Goal: Task Accomplishment & Management: Use online tool/utility

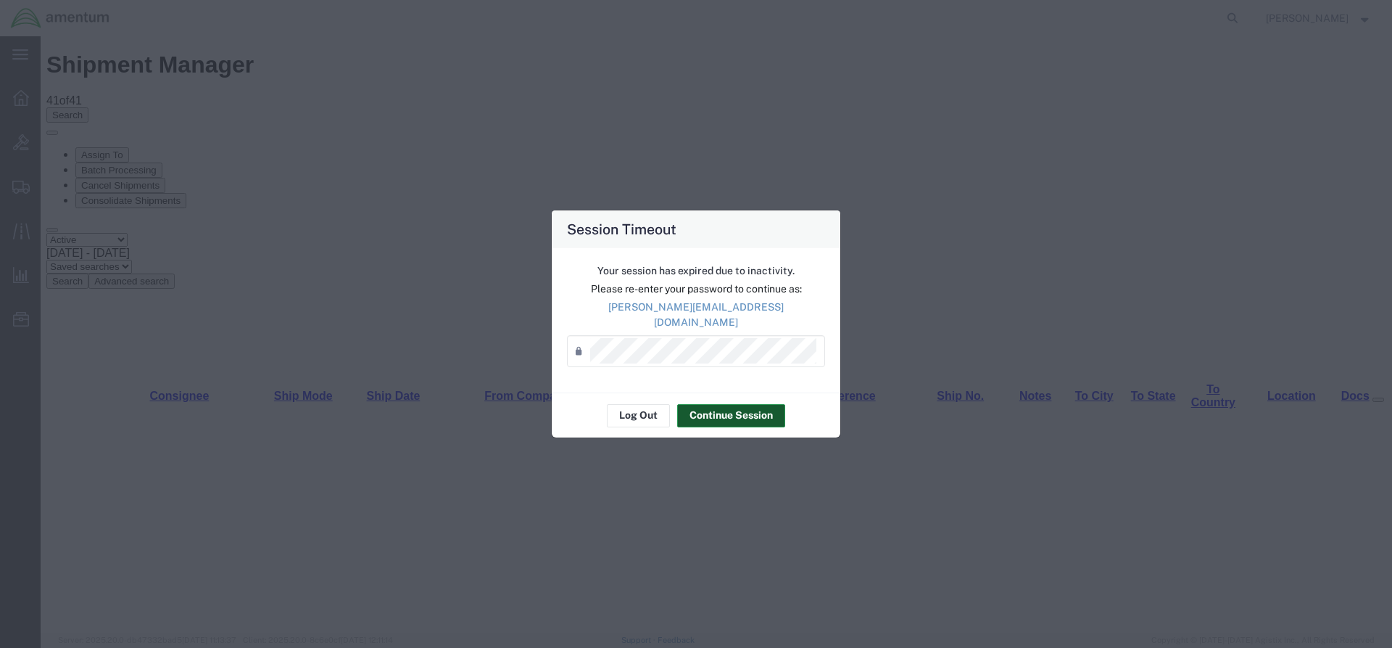
click at [742, 410] on button "Continue Session" at bounding box center [731, 415] width 108 height 23
click at [766, 406] on button "Continue Session" at bounding box center [731, 415] width 108 height 23
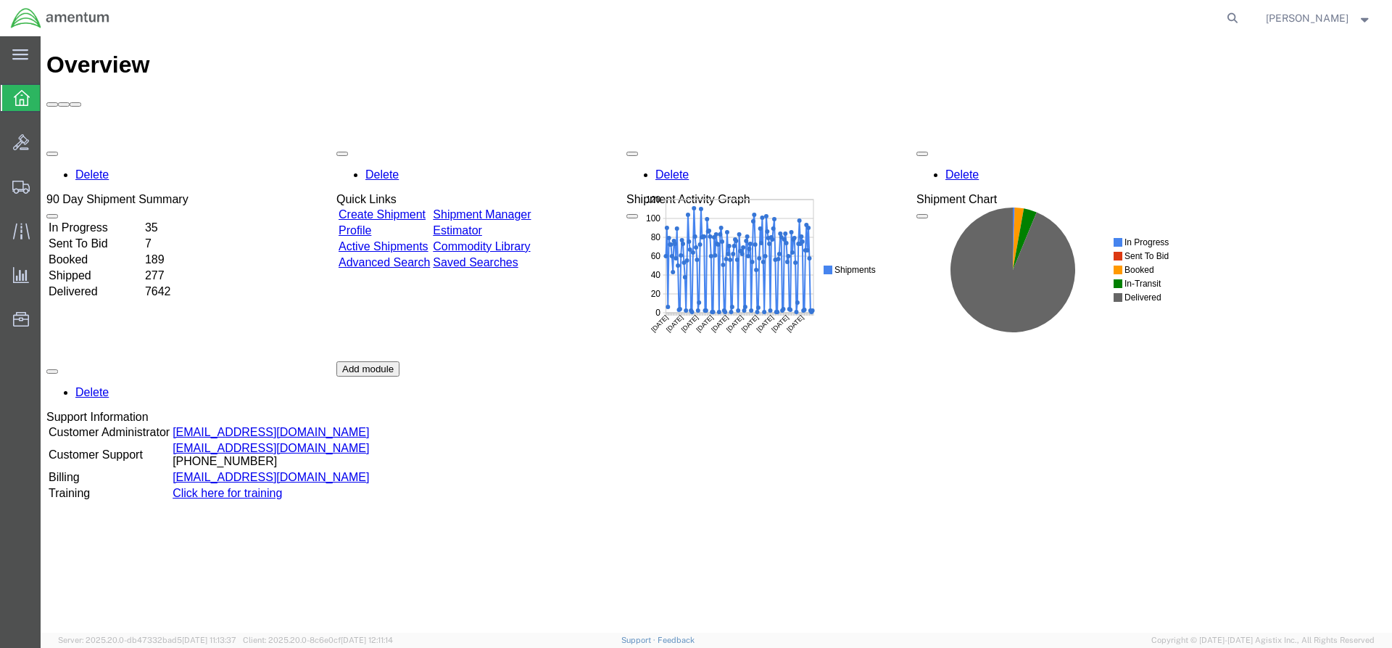
click at [523, 144] on div "Delete 90 Day Shipment Summary In Progress 35 Sent To Bid 7 Booked 189 Shipped …" at bounding box center [716, 361] width 1340 height 435
click at [531, 208] on link "Shipment Manager" at bounding box center [482, 214] width 98 height 12
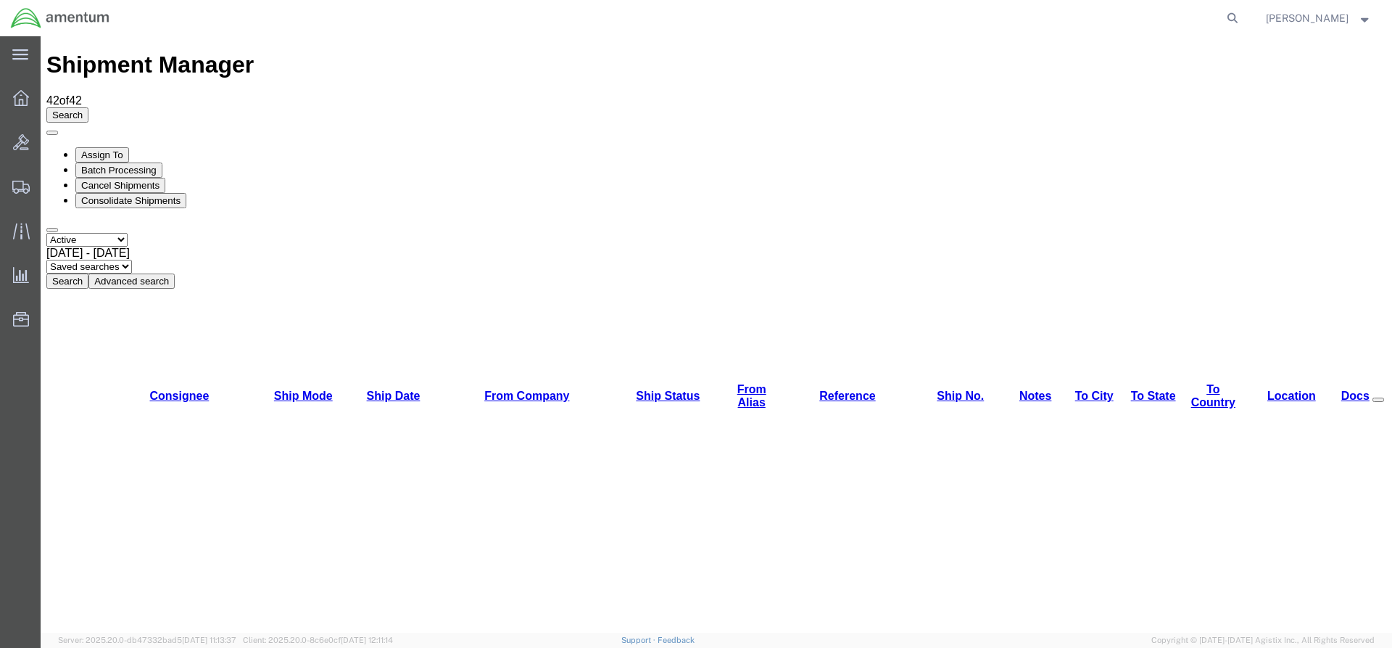
click at [88, 273] on button "Search" at bounding box center [67, 280] width 42 height 15
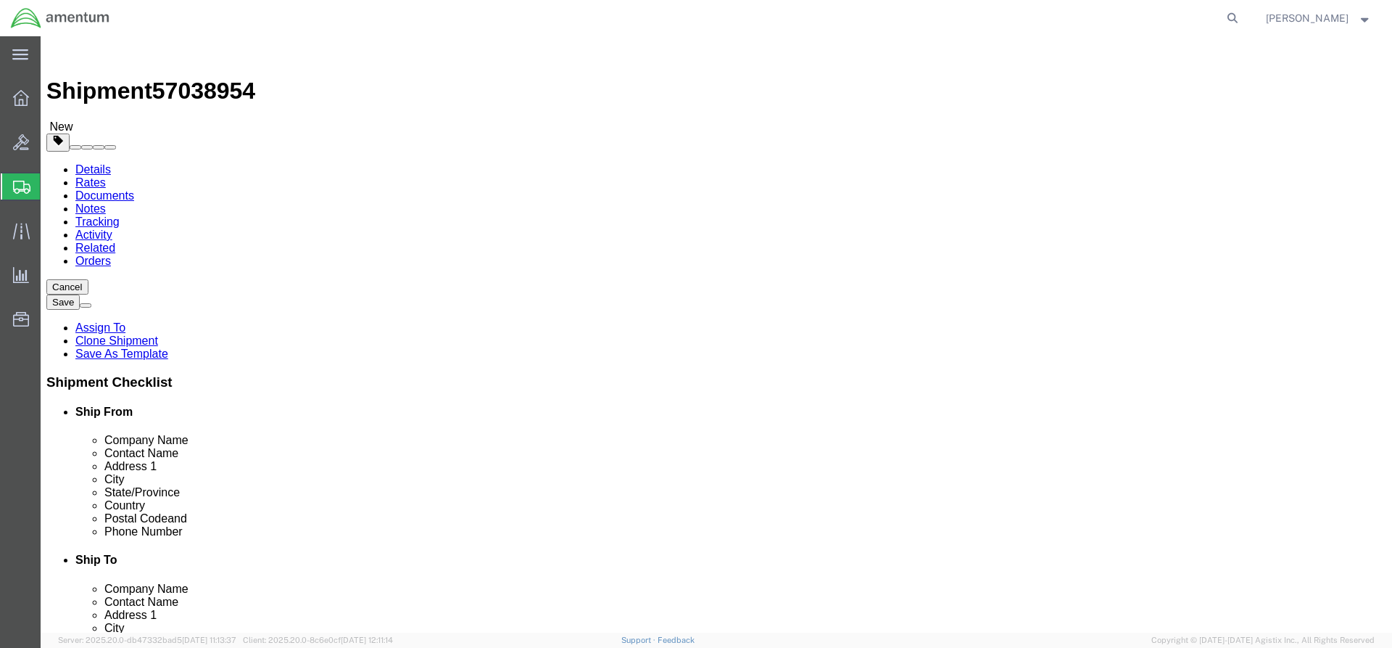
select select "42668"
select select "42732"
click button "Rate Shipment"
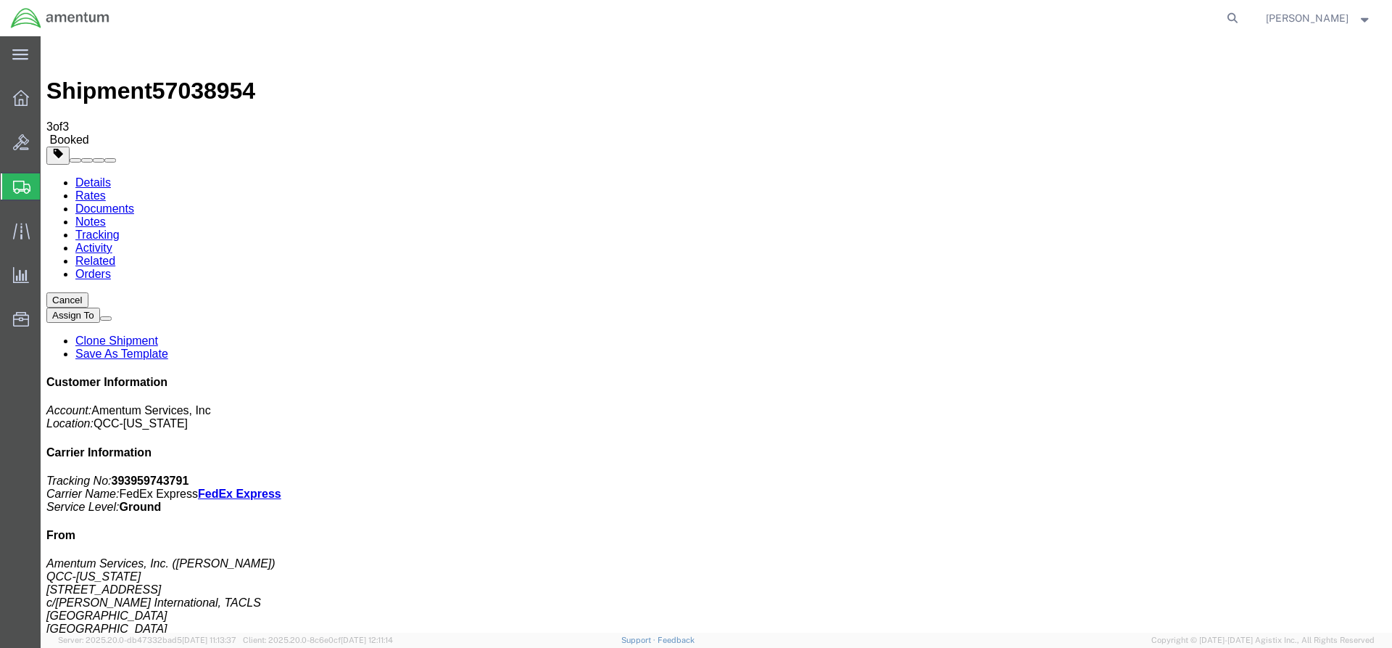
drag, startPoint x: 518, startPoint y: 262, endPoint x: 580, endPoint y: 256, distance: 62.7
copy td "393959743791"
drag, startPoint x: 46, startPoint y: 350, endPoint x: 605, endPoint y: 259, distance: 565.8
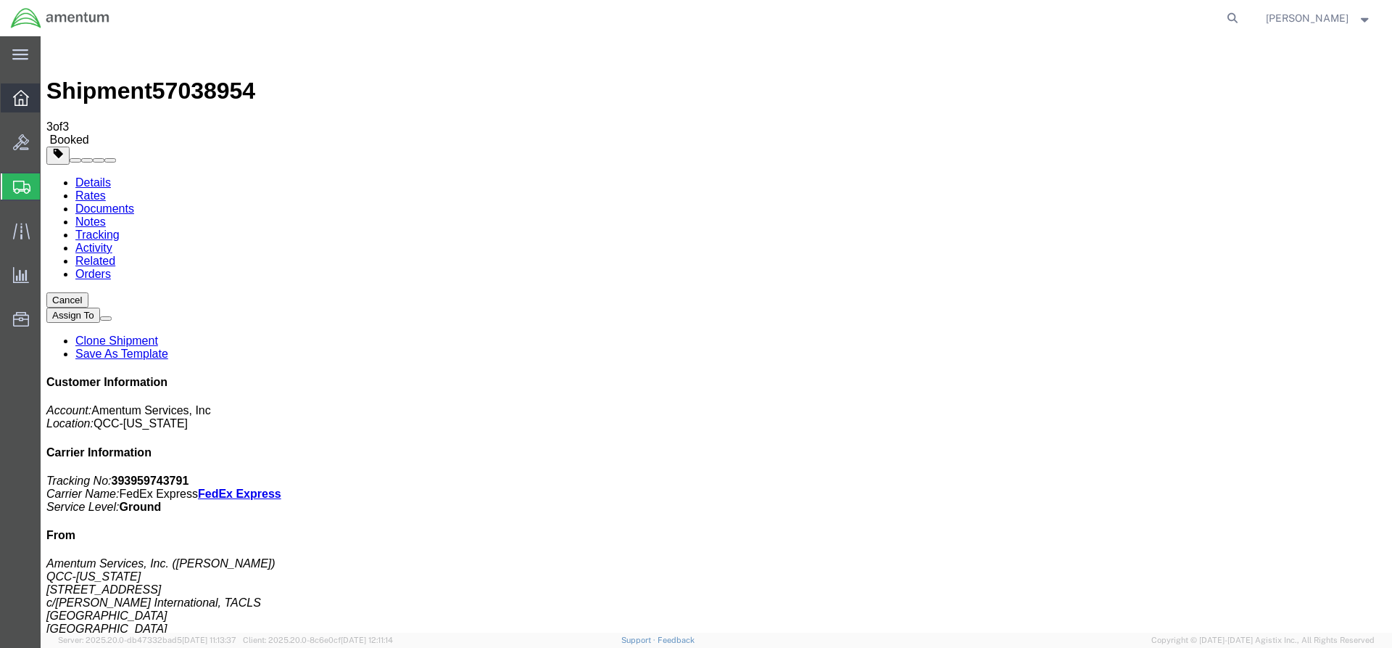
drag, startPoint x: 22, startPoint y: 115, endPoint x: 22, endPoint y: 107, distance: 8.7
click at [22, 115] on ul "Overview Bids Shipments Shipment Manager Create Shipment Create from Template E…" at bounding box center [20, 215] width 41 height 265
drag, startPoint x: 22, startPoint y: 99, endPoint x: 30, endPoint y: 88, distance: 13.9
click at [22, 101] on icon at bounding box center [21, 98] width 16 height 16
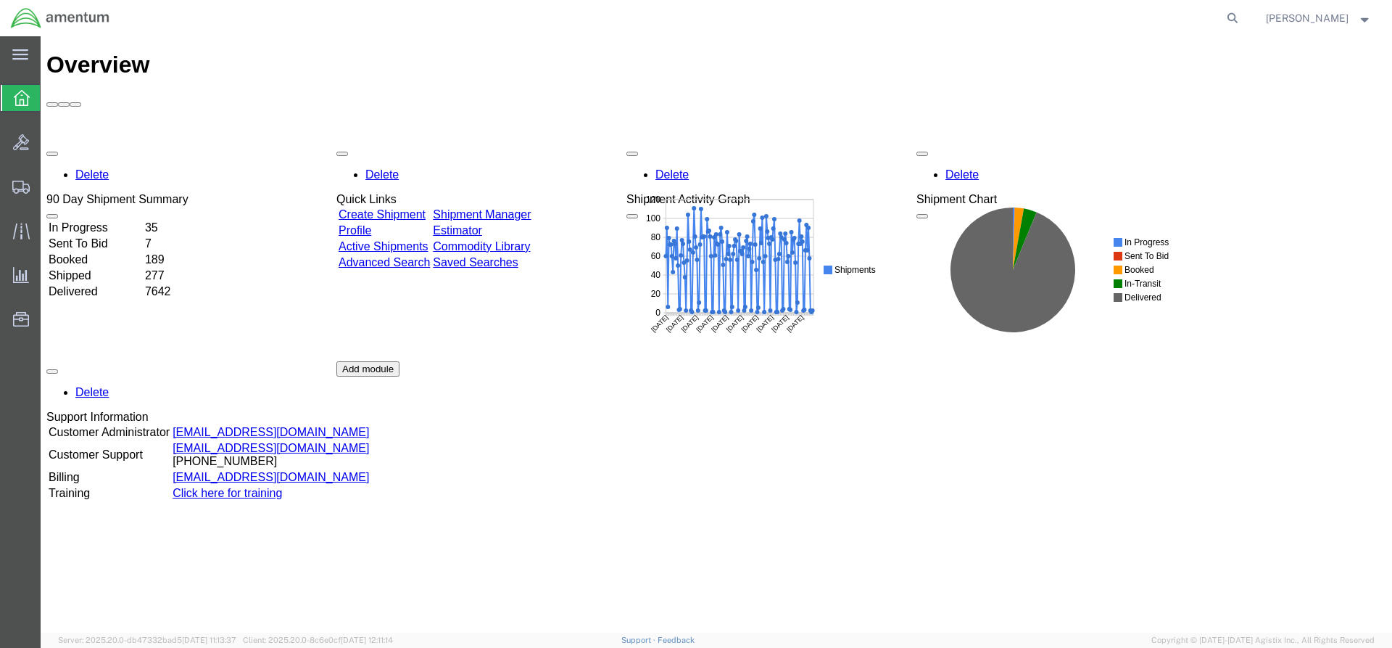
click at [518, 208] on link "Shipment Manager" at bounding box center [482, 214] width 98 height 12
